Goal: Transaction & Acquisition: Purchase product/service

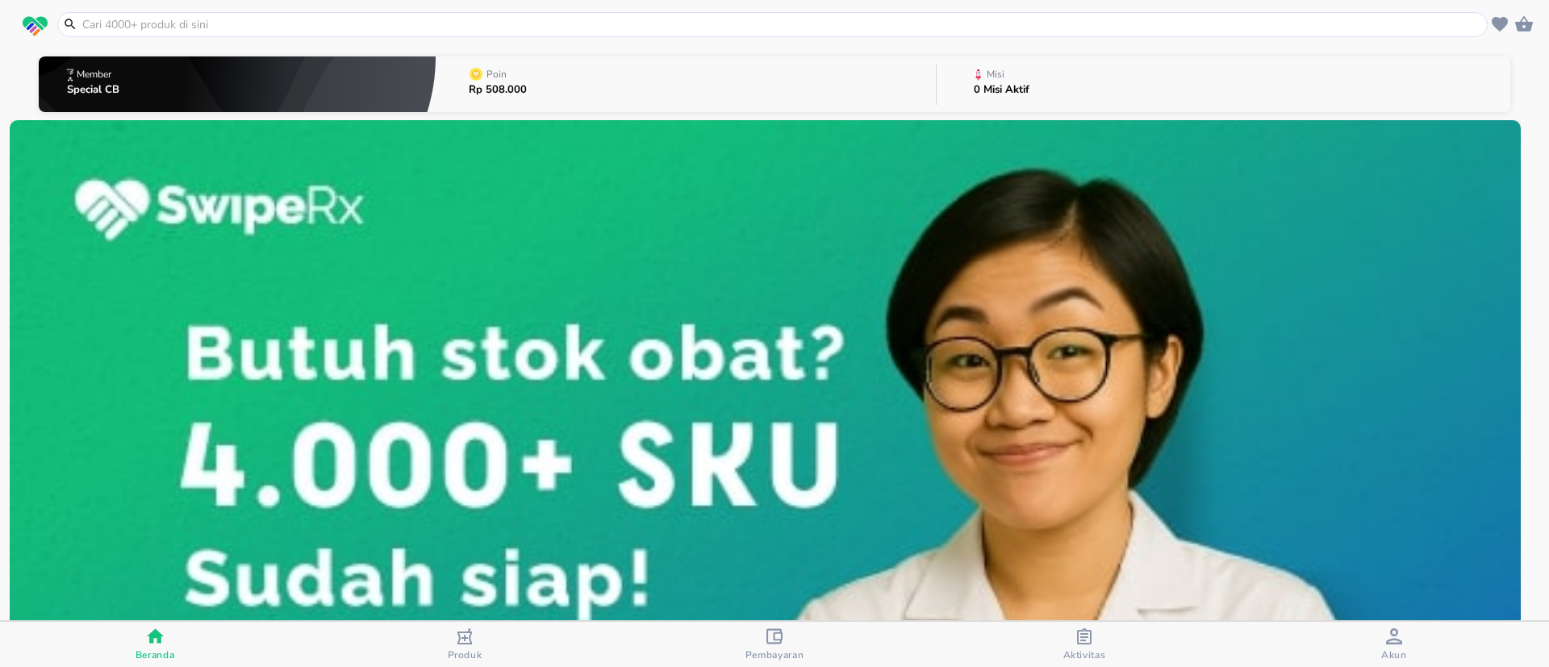
click at [300, 21] on input "text" at bounding box center [782, 24] width 1403 height 17
paste input "Jarum Hipodermik"
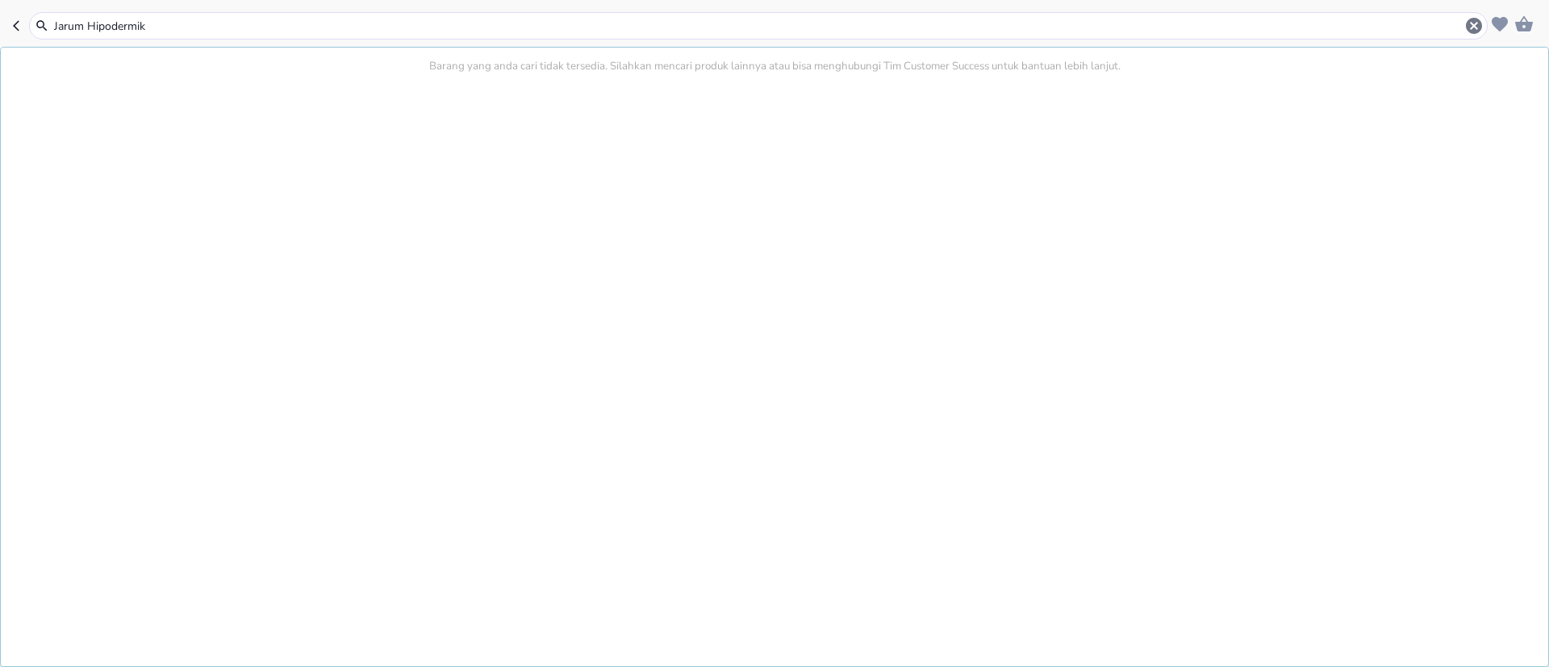
click at [135, 18] on input "Jarum Hipodermik" at bounding box center [758, 26] width 1412 height 17
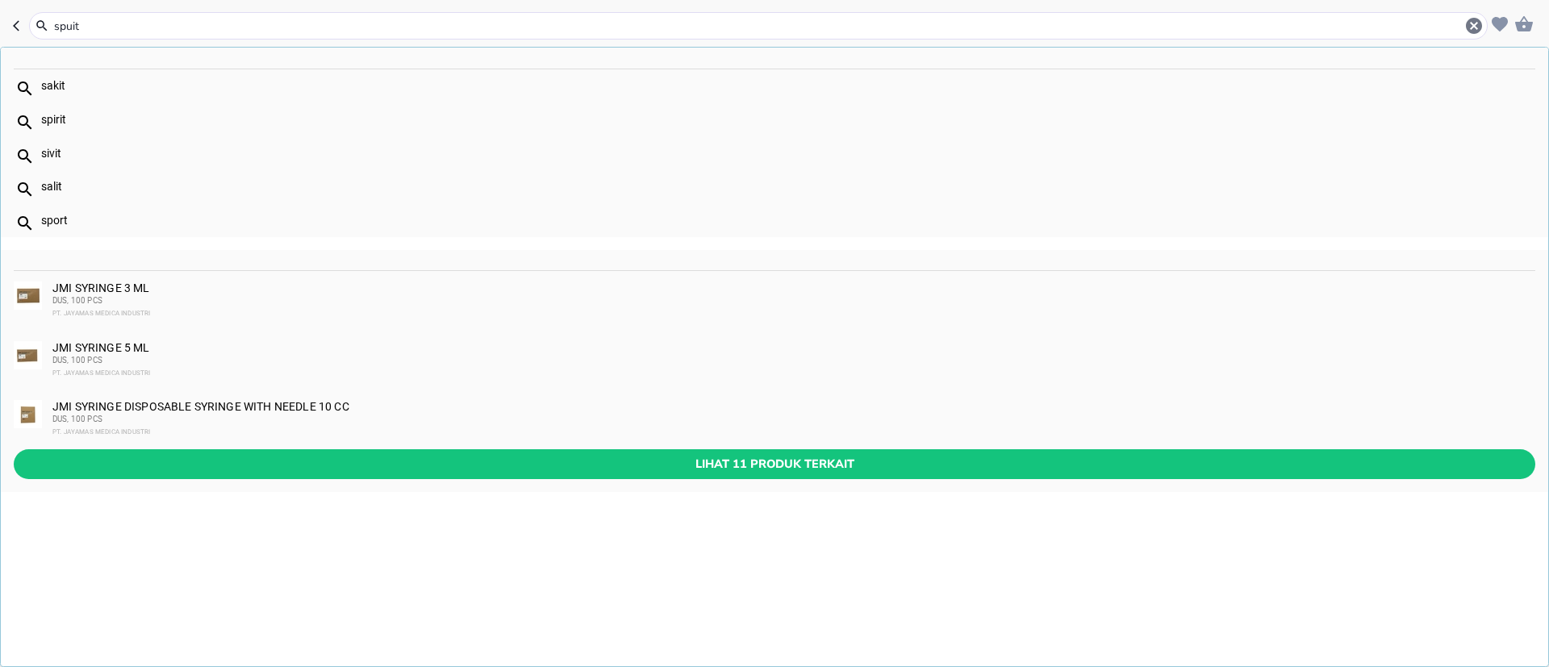
type input "spuit"
click at [35, 282] on img at bounding box center [28, 296] width 28 height 28
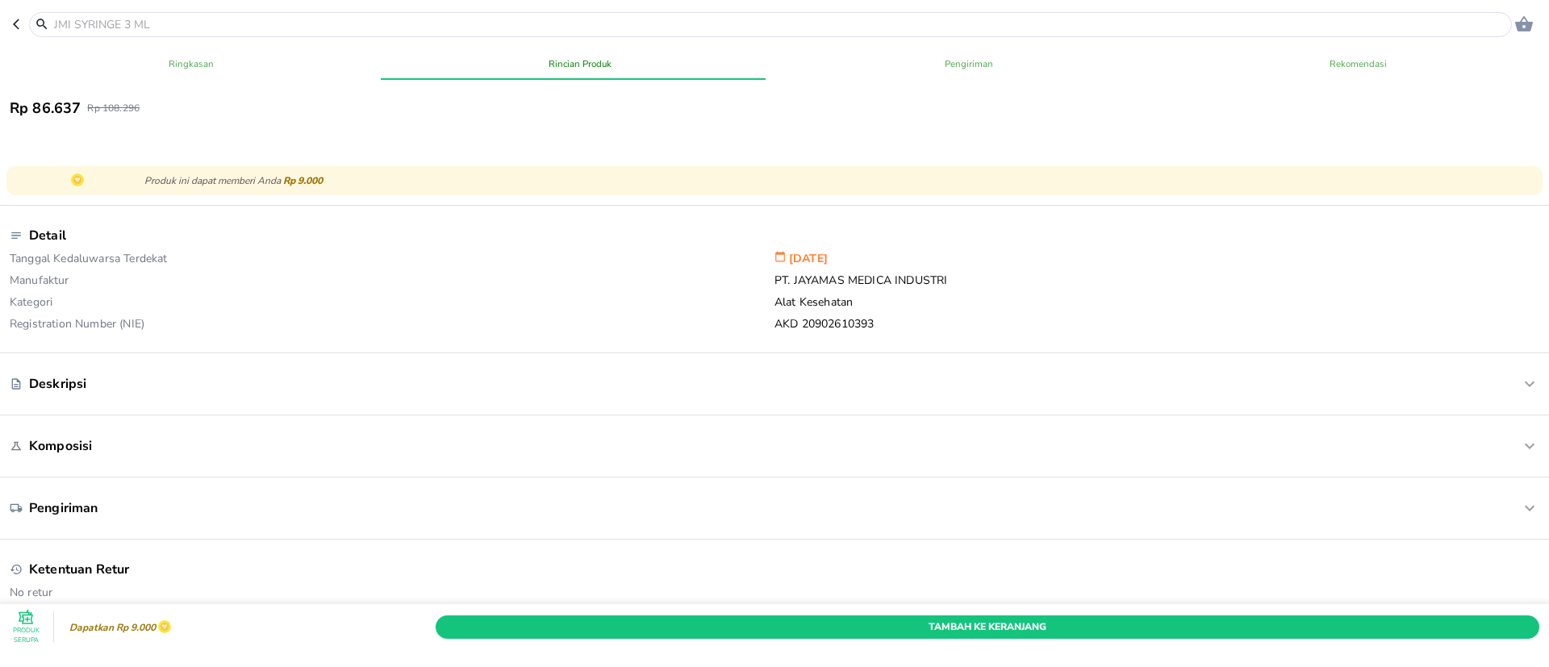
scroll to position [726, 0]
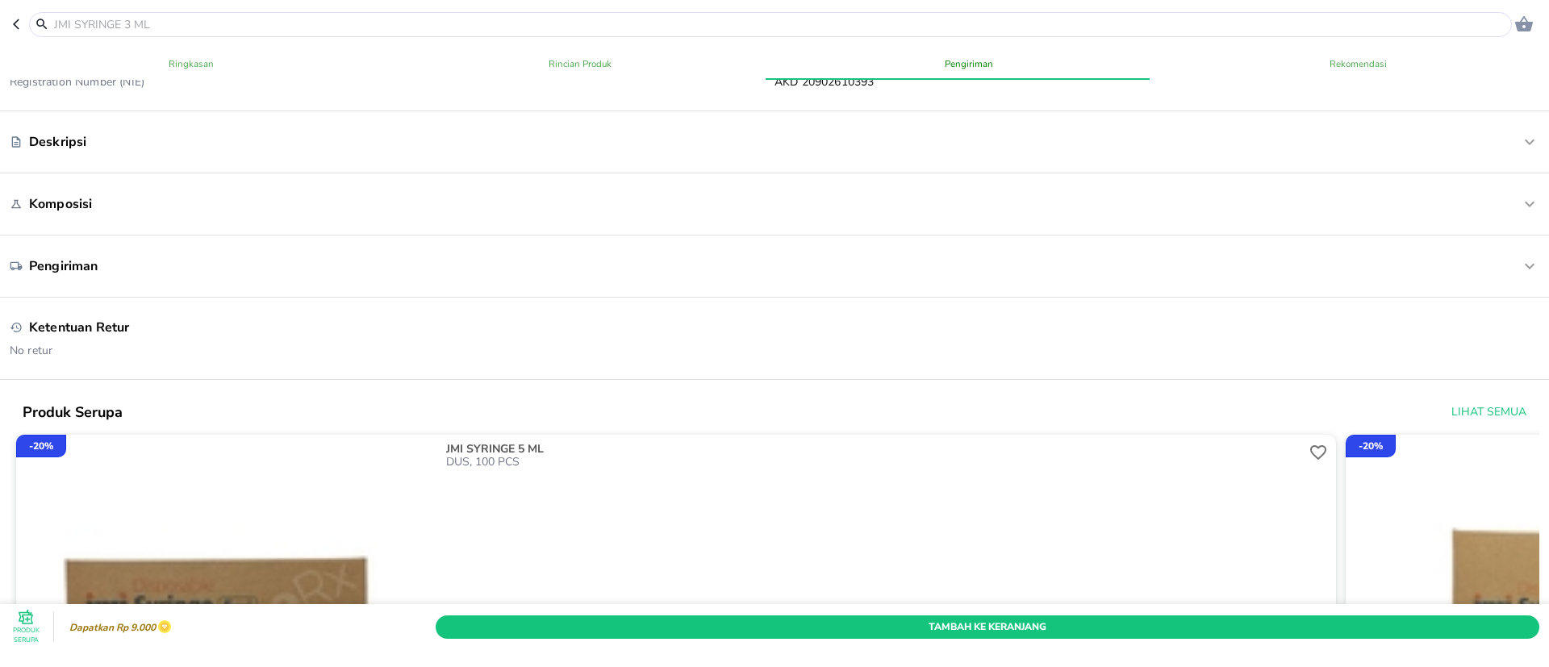
click at [259, 141] on div "Deskripsi" at bounding box center [711, 142] width 1402 height 18
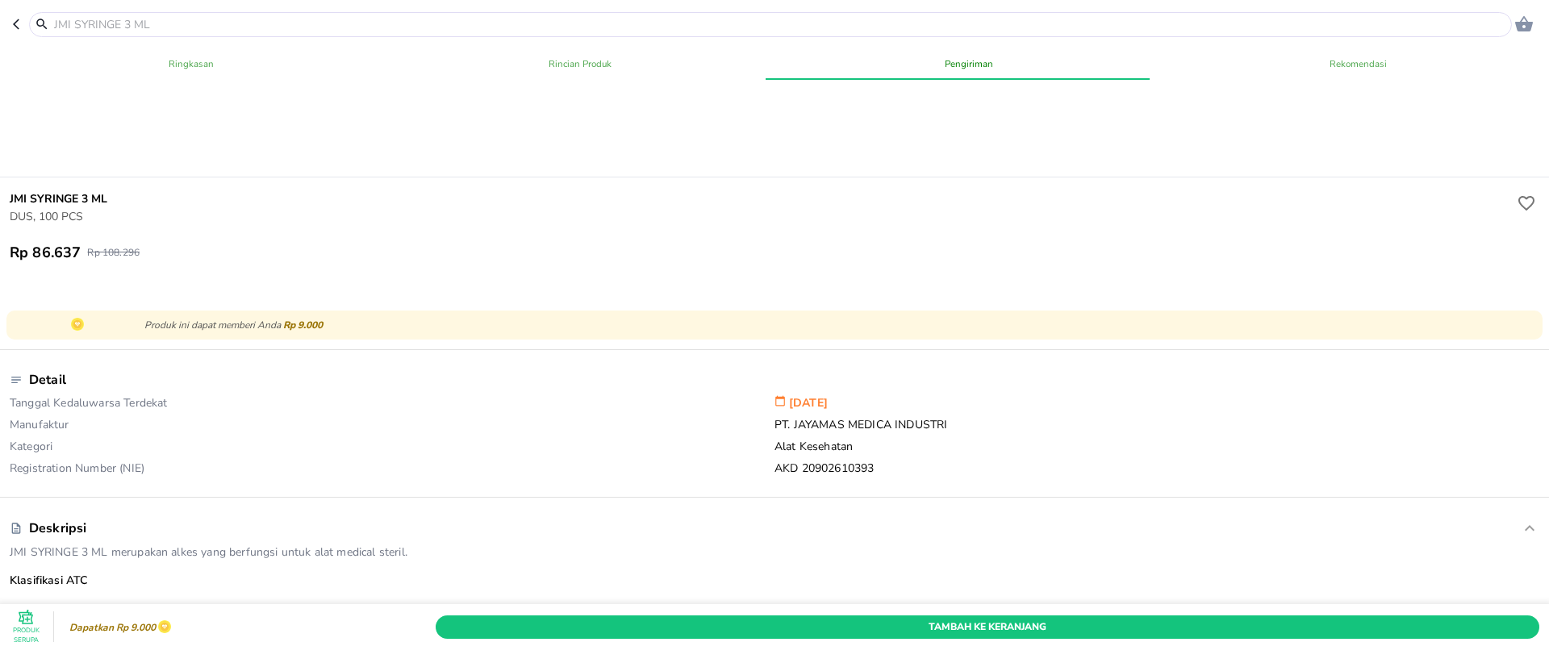
scroll to position [121, 0]
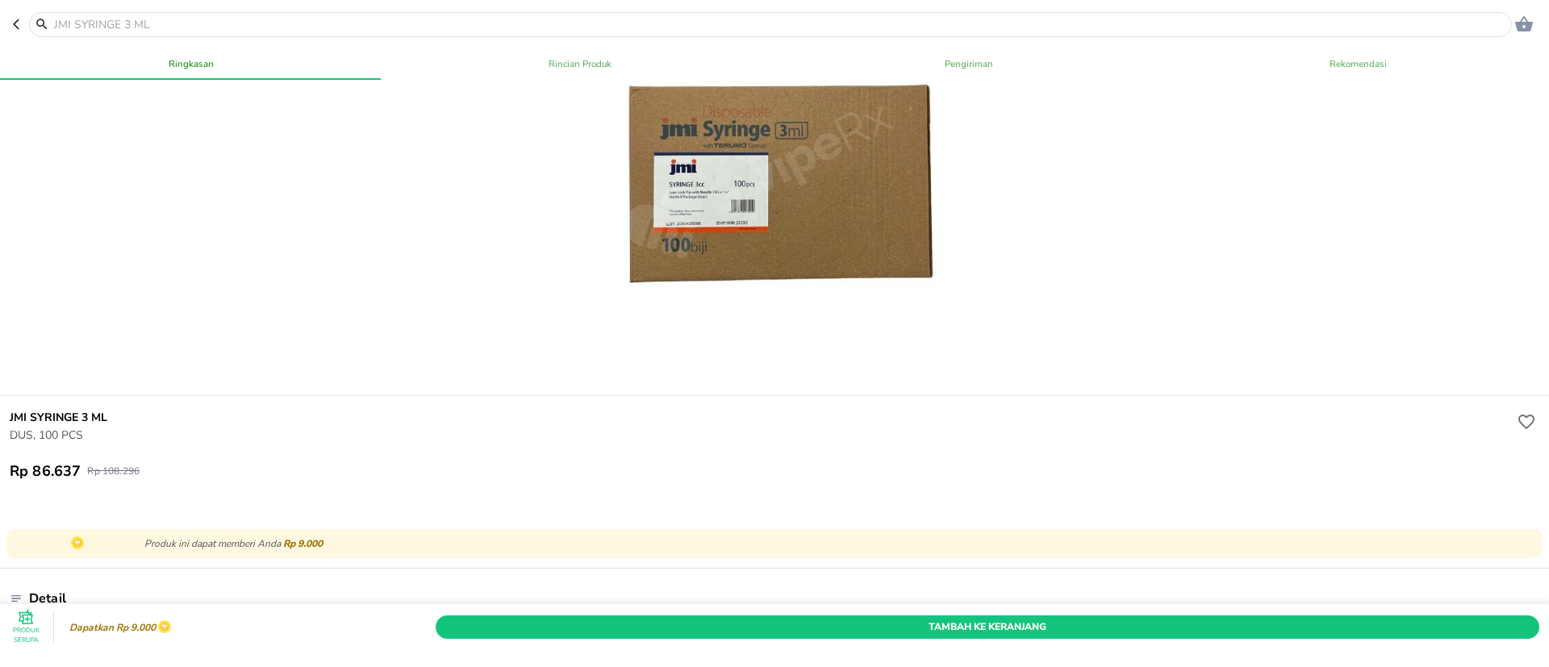
click at [290, 34] on div at bounding box center [770, 24] width 1483 height 25
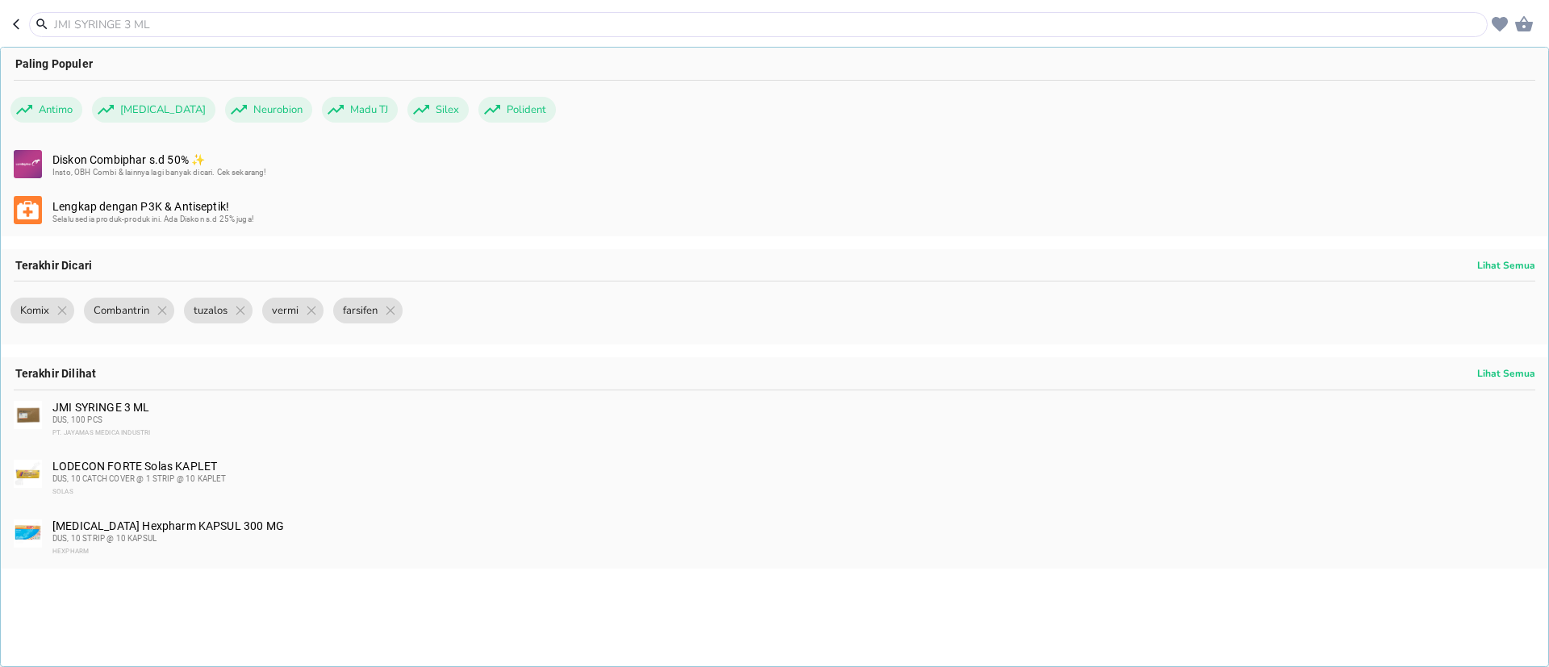
click at [297, 18] on input "text" at bounding box center [767, 24] width 1431 height 17
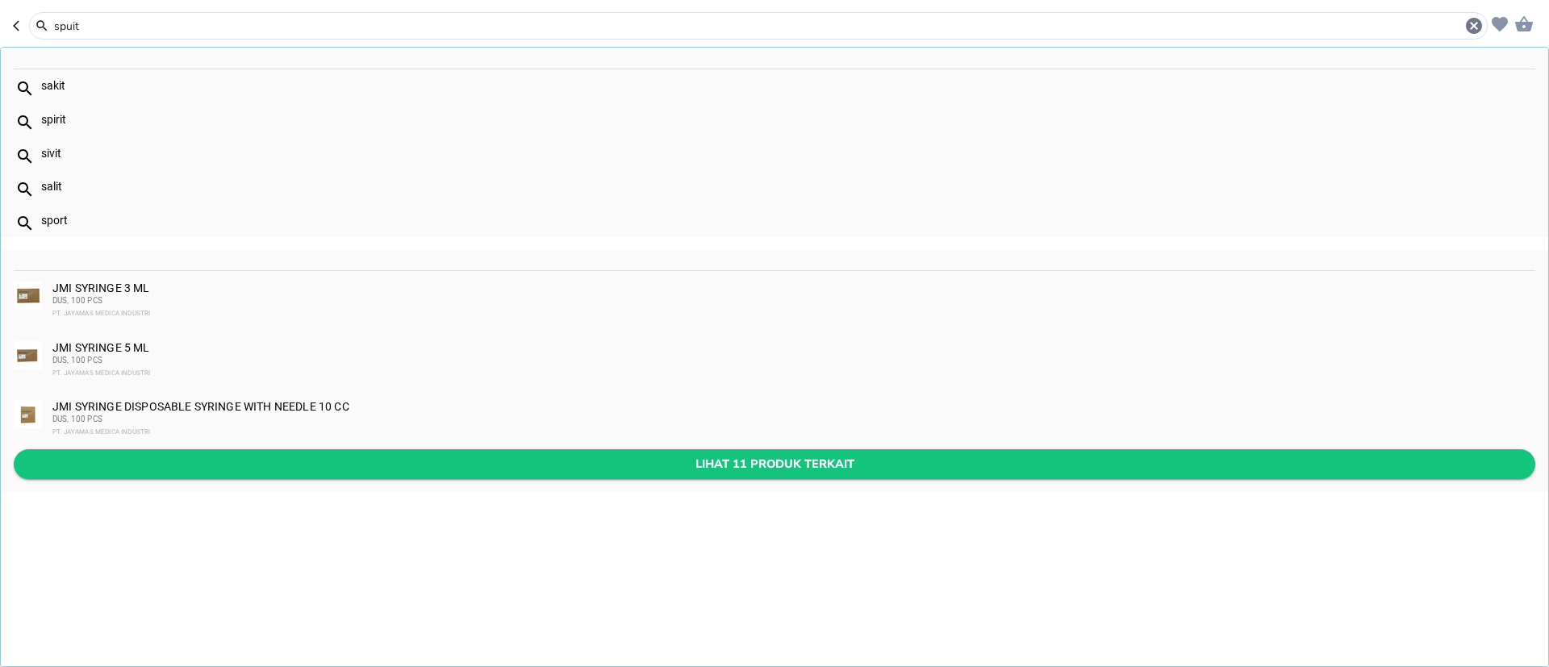
type input "spuit"
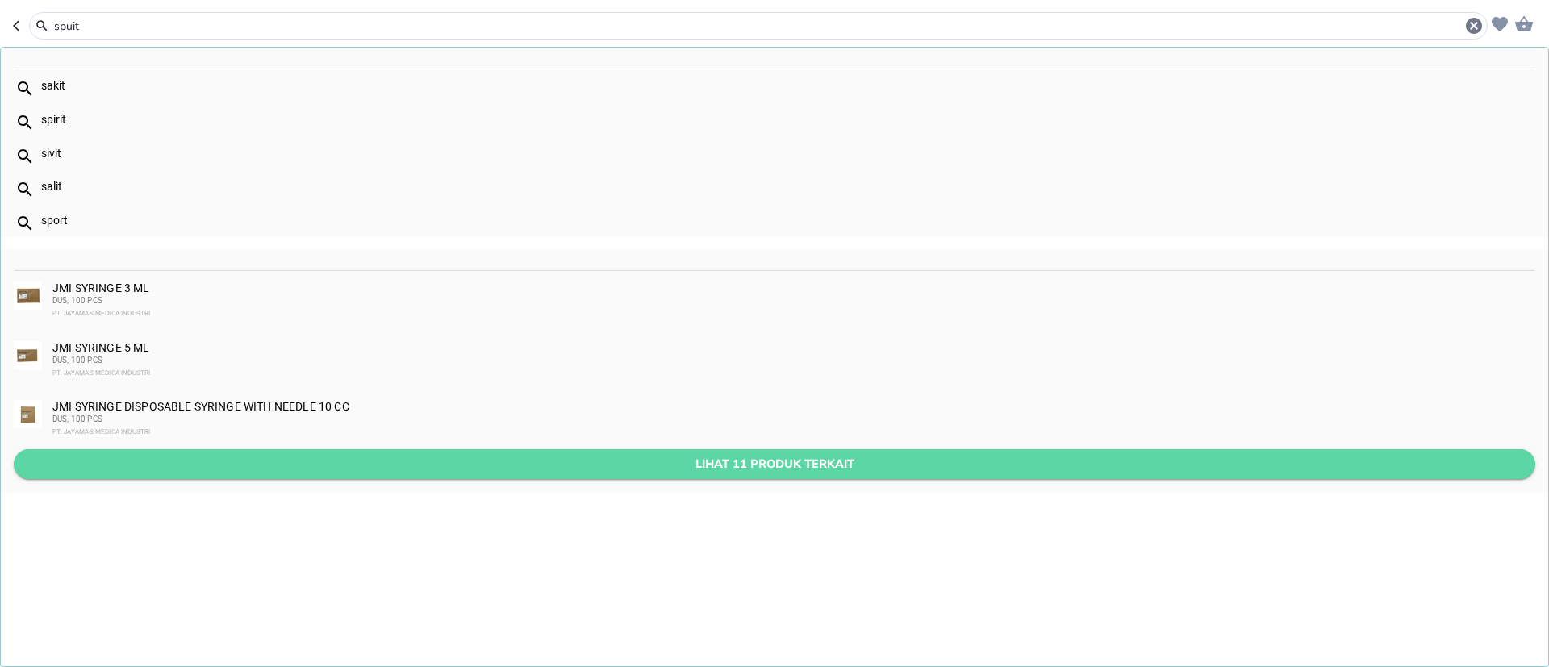
click at [665, 449] on button "Lihat 11 produk terkait" at bounding box center [775, 464] width 1522 height 30
